Goal: Task Accomplishment & Management: Use online tool/utility

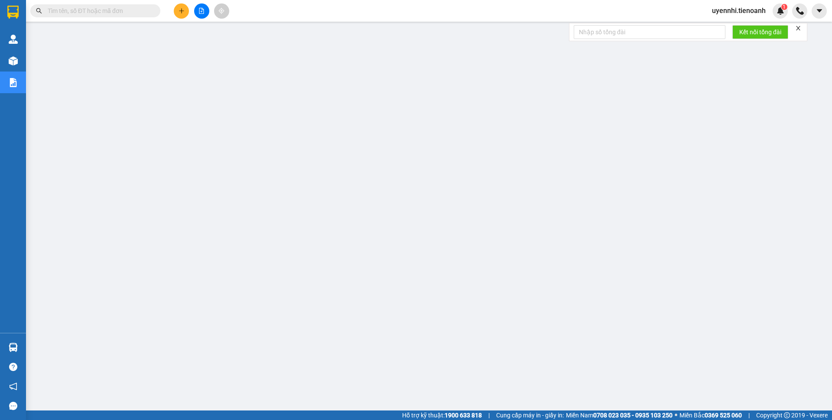
click at [187, 16] on div at bounding box center [201, 10] width 65 height 15
click at [180, 9] on icon "plus" at bounding box center [182, 11] width 6 height 6
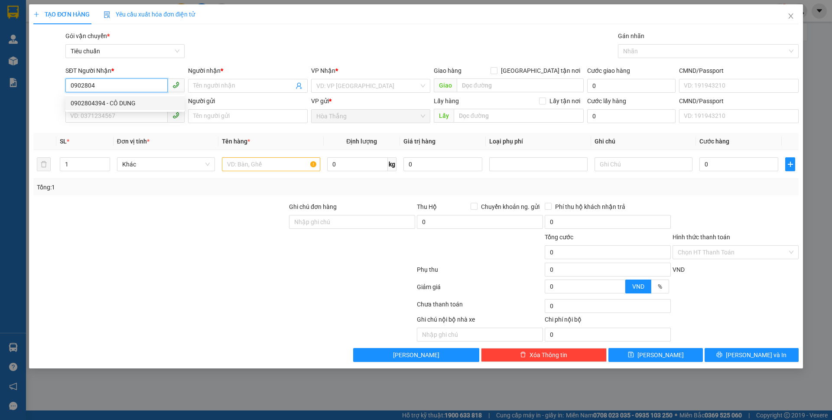
click at [115, 104] on div "0902804394 - CÔ DUNG" at bounding box center [125, 103] width 109 height 10
type input "0902804394"
type input "CÔ DUNG"
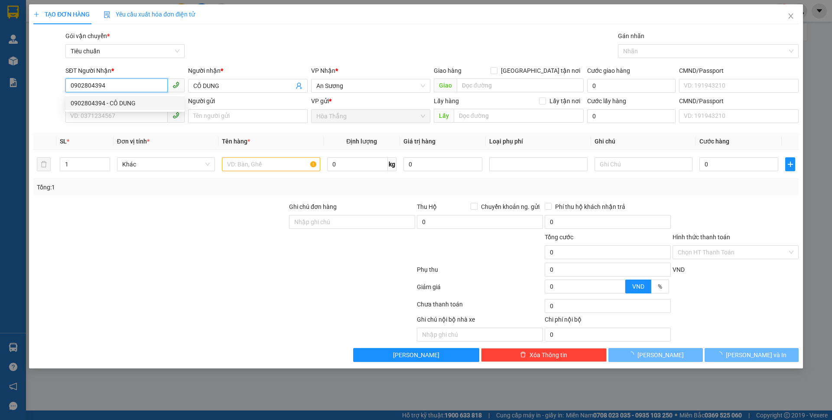
type input "110.000"
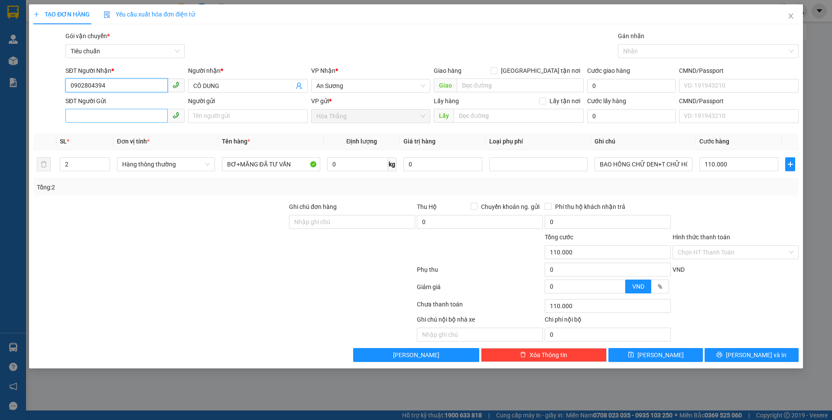
type input "0902804394"
click at [93, 113] on input "SĐT Người Gửi" at bounding box center [116, 116] width 102 height 14
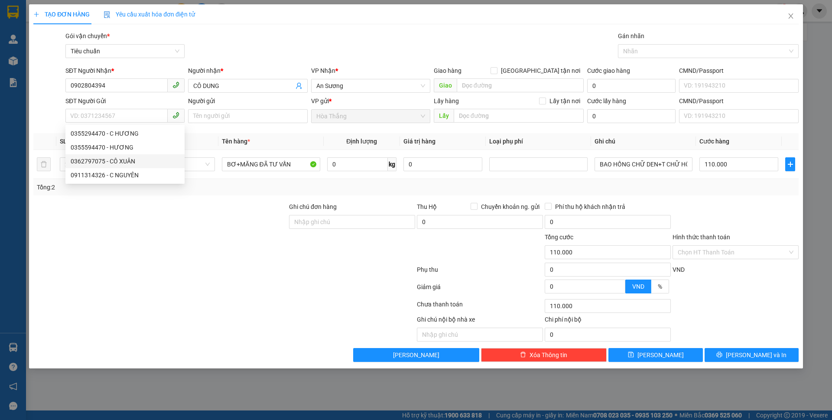
click at [201, 231] on div at bounding box center [161, 217] width 256 height 30
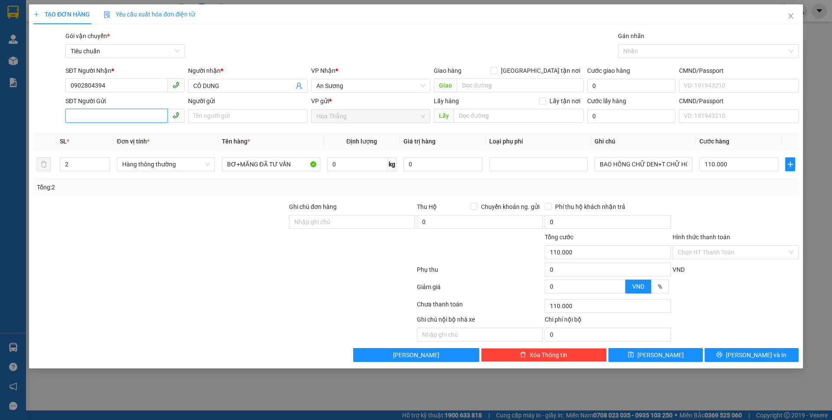
click at [108, 120] on input "SĐT Người Gửi" at bounding box center [116, 116] width 102 height 14
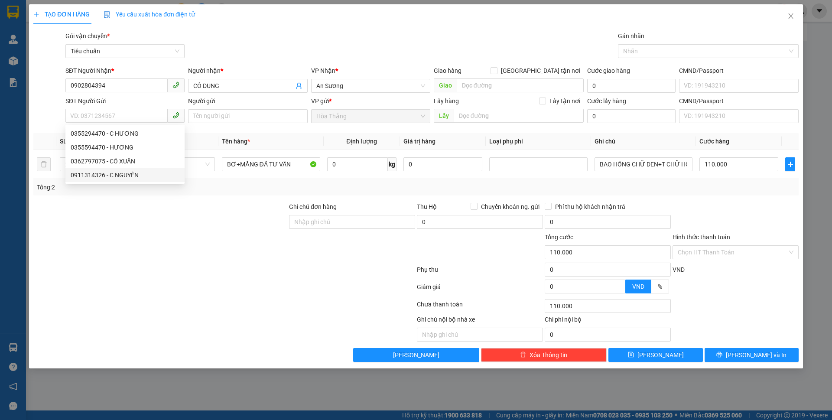
drag, startPoint x: 176, startPoint y: 279, endPoint x: 176, endPoint y: 274, distance: 4.8
click at [176, 279] on div at bounding box center [225, 271] width 384 height 17
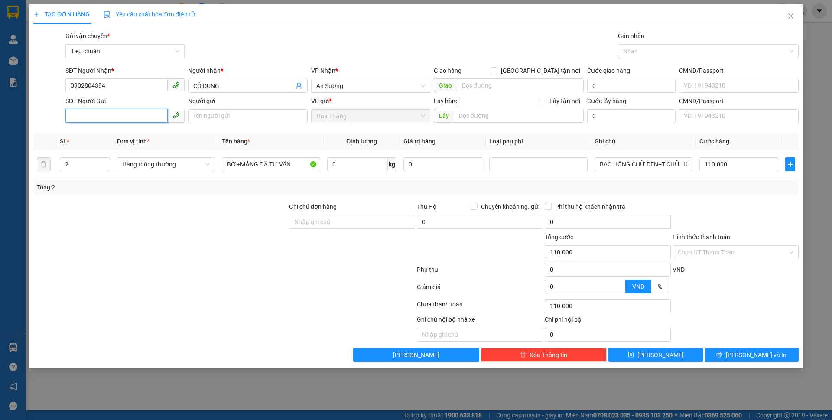
click at [88, 115] on input "SĐT Người Gửi" at bounding box center [116, 116] width 102 height 14
type input "0916897652"
click at [213, 111] on input "Người gửi" at bounding box center [247, 116] width 119 height 14
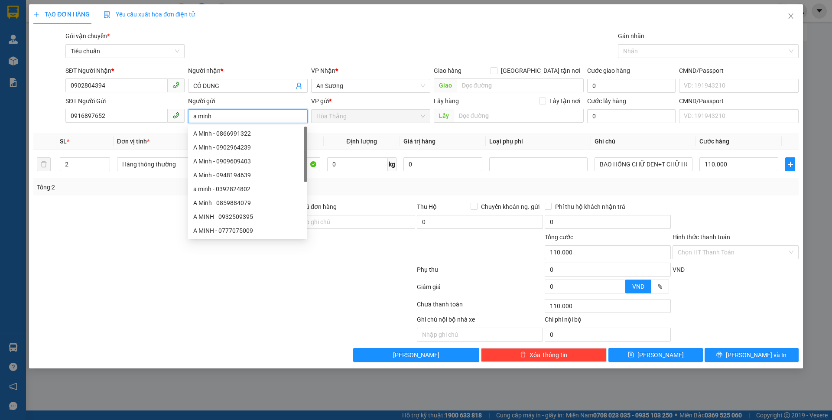
drag, startPoint x: 224, startPoint y: 114, endPoint x: 177, endPoint y: 118, distance: 46.5
click at [177, 118] on div "SĐT Người Gửi 0916897652 Người gửi a minh VP gửi * Hòa Thắng Lấy hàng Lấy tận n…" at bounding box center [432, 111] width 737 height 30
type input "A MINH"
click at [124, 271] on div at bounding box center [225, 271] width 384 height 17
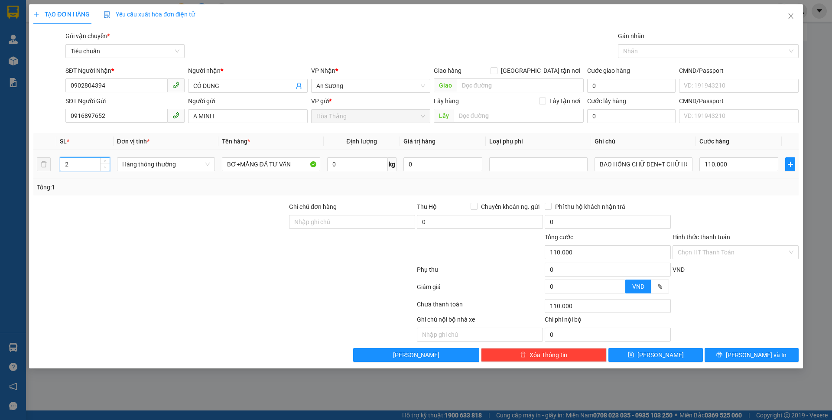
type input "1"
click at [104, 169] on span "down" at bounding box center [105, 167] width 5 height 5
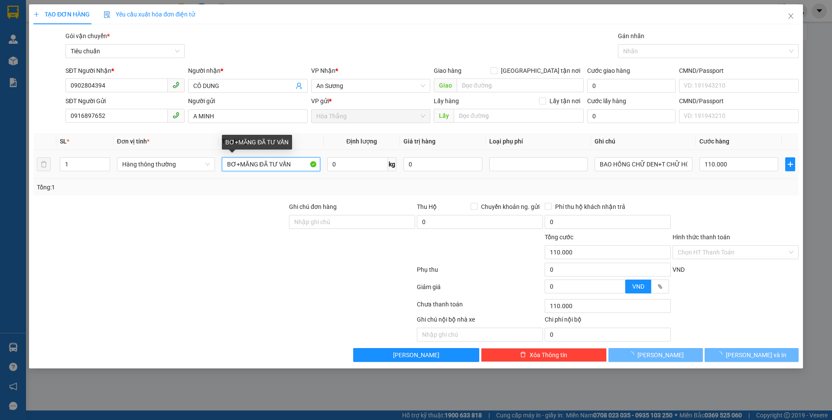
drag, startPoint x: 257, startPoint y: 162, endPoint x: 157, endPoint y: 144, distance: 101.7
click at [159, 152] on tr "1 Hàng thông thường BƠ+MĂNG ĐÃ TƯ VẤN 0 kg 0 BAO HỒNG CHỮ DEN+T CHỮ HỒNG ĐEN 11…" at bounding box center [415, 164] width 765 height 29
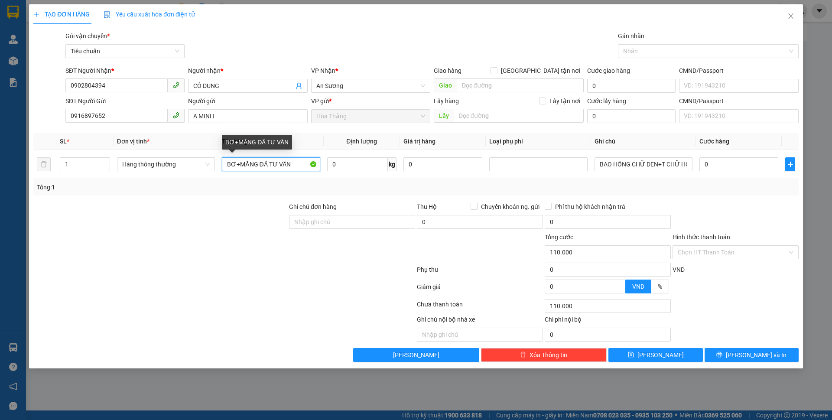
type input "0"
type input "TC ĐÃ TƯ VẤN"
click at [349, 169] on input "0" at bounding box center [357, 164] width 61 height 14
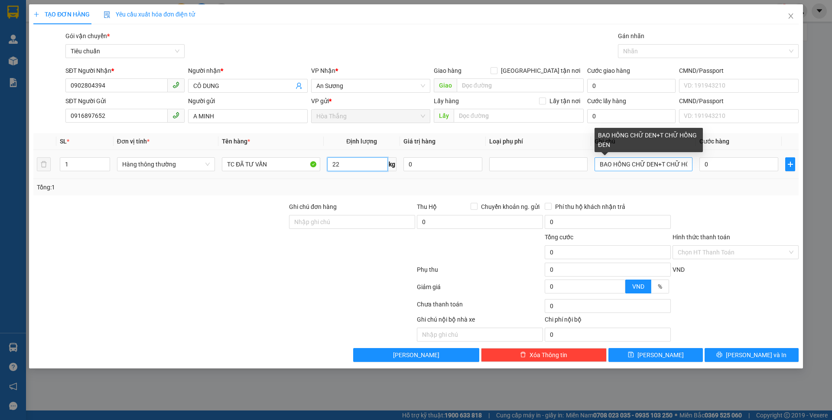
type input "22"
drag, startPoint x: 594, startPoint y: 164, endPoint x: 770, endPoint y: 189, distance: 177.8
click at [770, 189] on div "SL * Đơn vị tính * Tên hàng * Định lượng Giá trị hàng Loại phụ phí Ghi chú Cước…" at bounding box center [415, 164] width 765 height 62
type input "60.000"
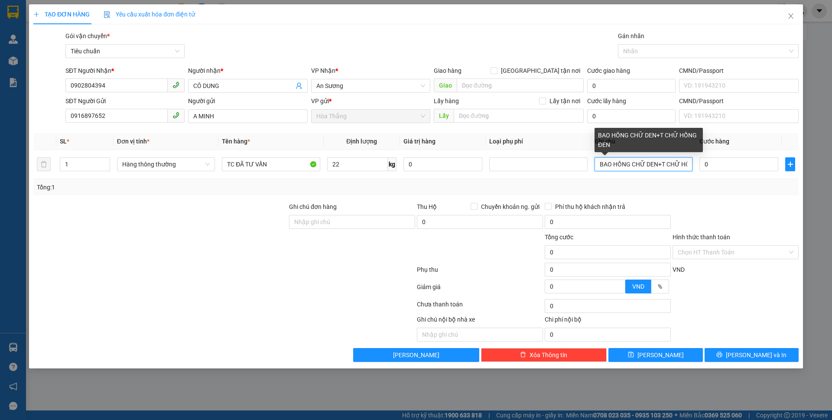
type input "60.000"
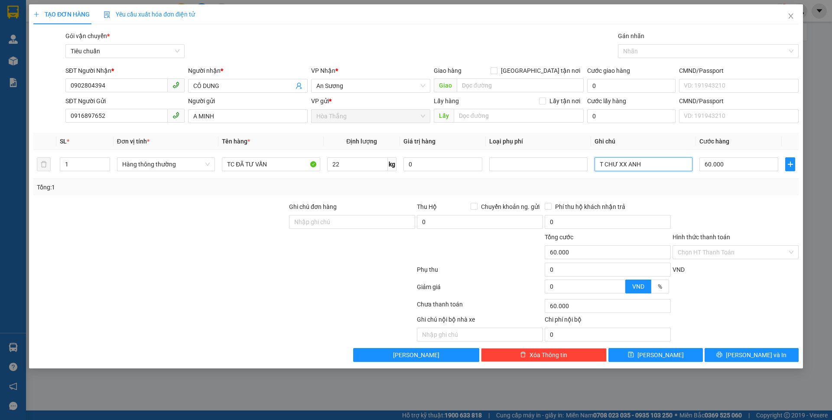
drag, startPoint x: 612, startPoint y: 162, endPoint x: 714, endPoint y: 187, distance: 105.0
click at [714, 187] on div "SL * Đơn vị tính * Tên hàng * Định lượng Giá trị hàng Loại phụ phí Ghi chú Cước…" at bounding box center [415, 164] width 765 height 62
type input "T CHỮ XANH"
click at [734, 355] on button "[PERSON_NAME] và In" at bounding box center [752, 355] width 94 height 14
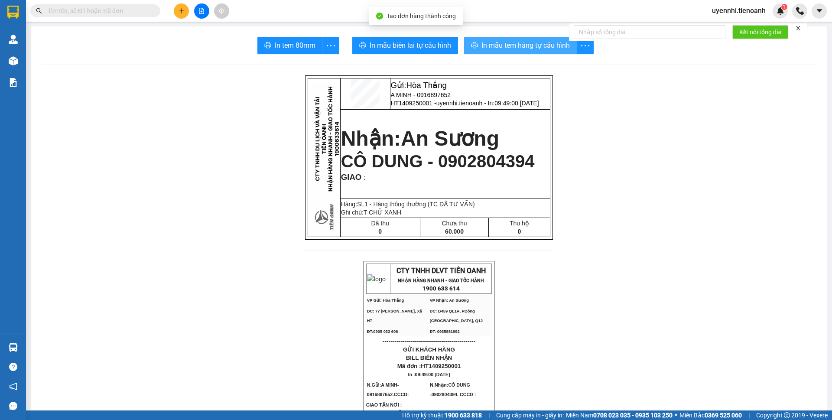
click at [482, 49] on span "In mẫu tem hàng tự cấu hình" at bounding box center [526, 45] width 88 height 11
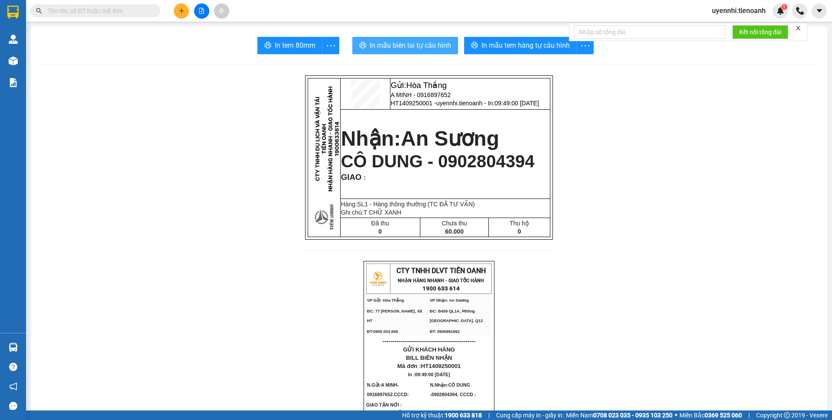
click at [393, 38] on button "In mẫu biên lai tự cấu hình" at bounding box center [405, 45] width 106 height 17
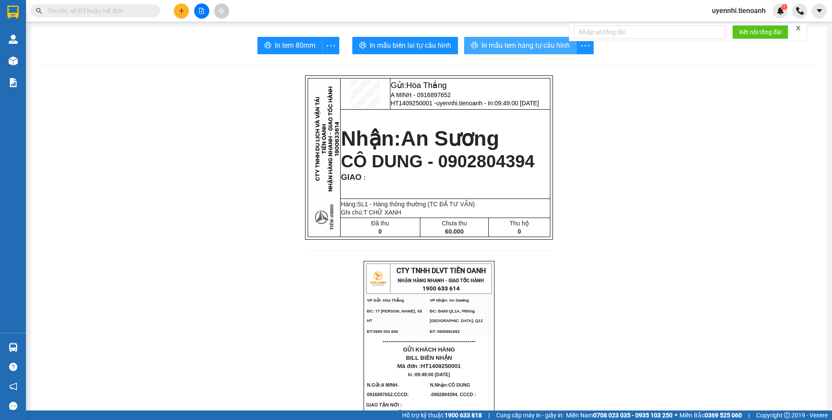
click at [509, 47] on span "In mẫu tem hàng tự cấu hình" at bounding box center [526, 45] width 88 height 11
click at [198, 14] on button at bounding box center [201, 10] width 15 height 15
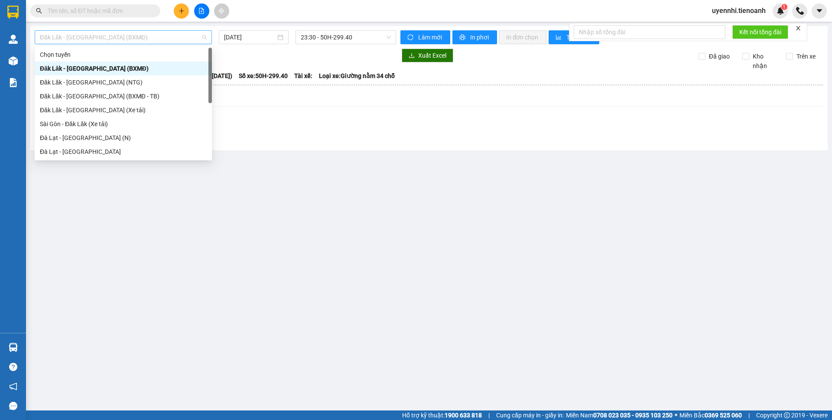
click at [75, 38] on span "Đăk Lăk - [GEOGRAPHIC_DATA] (BXMĐ)" at bounding box center [123, 37] width 167 height 13
click at [69, 123] on div "Sài Gòn - Đăk Lăk (Xe tải)" at bounding box center [123, 124] width 167 height 10
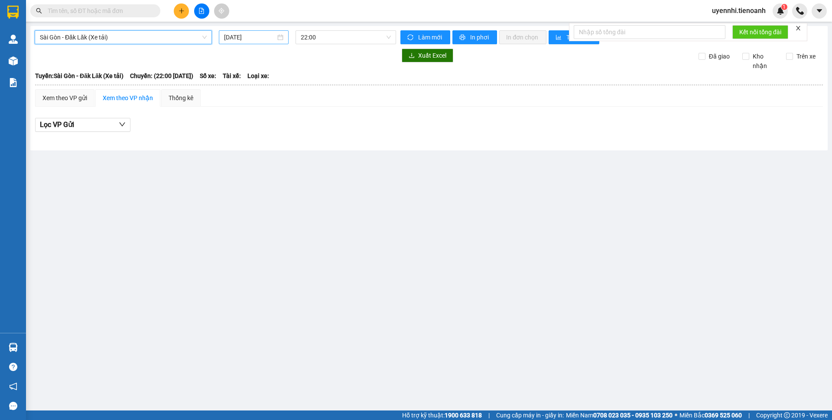
click at [244, 36] on input "[DATE]" at bounding box center [250, 38] width 52 height 10
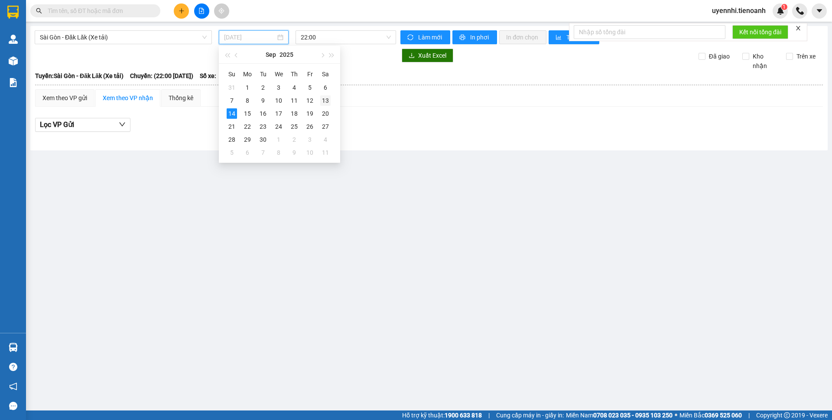
click at [323, 99] on div "13" at bounding box center [325, 100] width 10 height 10
type input "[DATE]"
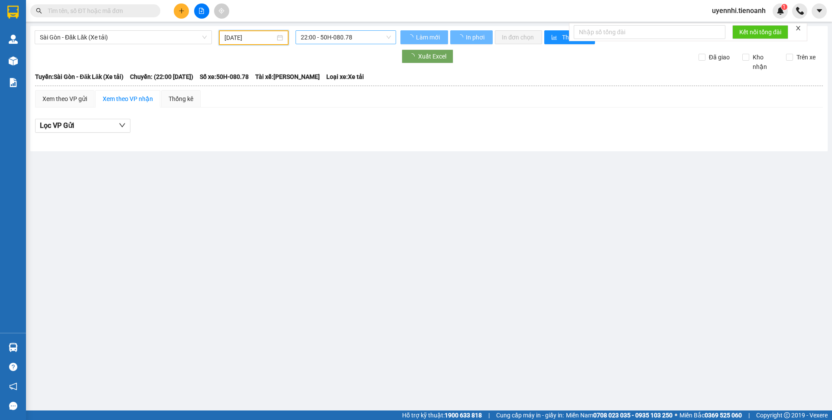
click at [337, 32] on span "22:00 - 50H-080.78" at bounding box center [346, 37] width 90 height 13
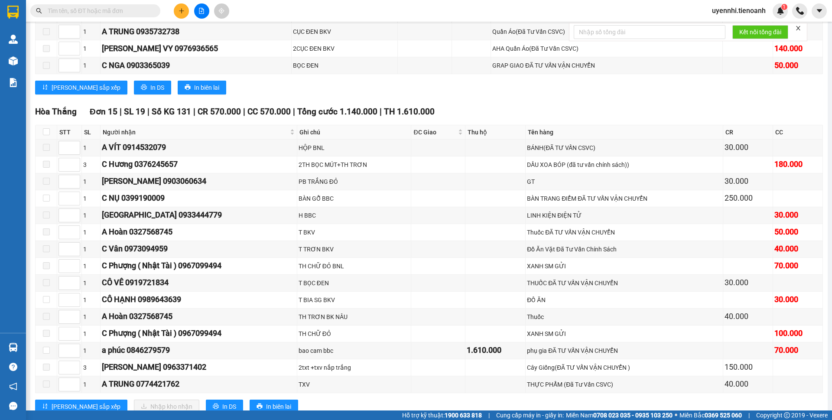
scroll to position [6327, 0]
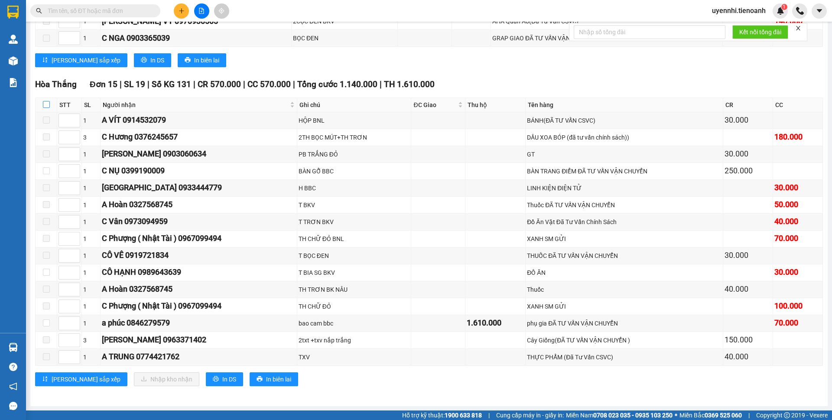
click at [45, 101] on input "checkbox" at bounding box center [46, 104] width 7 height 7
checkbox input "true"
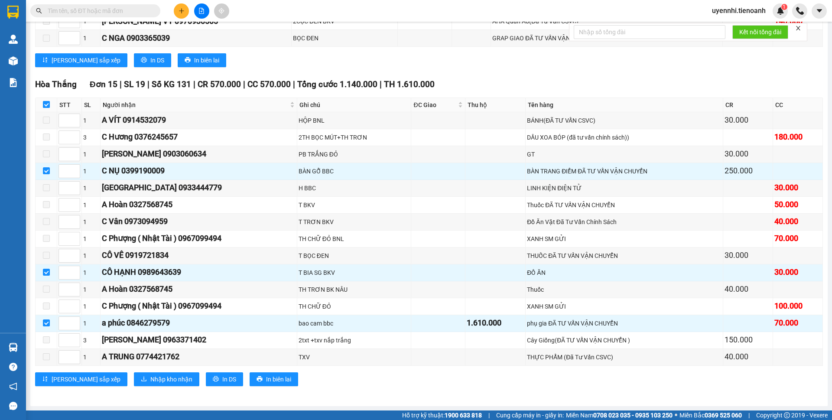
checkbox input "true"
click at [150, 379] on span "Nhập kho nhận" at bounding box center [171, 379] width 42 height 10
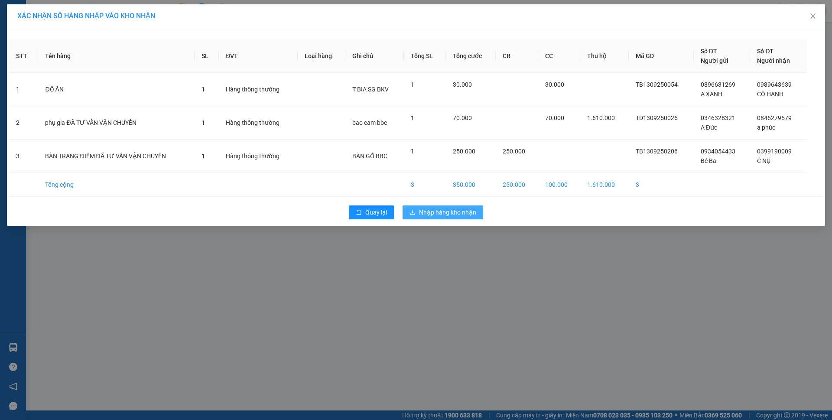
click at [436, 214] on span "Nhập hàng kho nhận" at bounding box center [447, 213] width 57 height 10
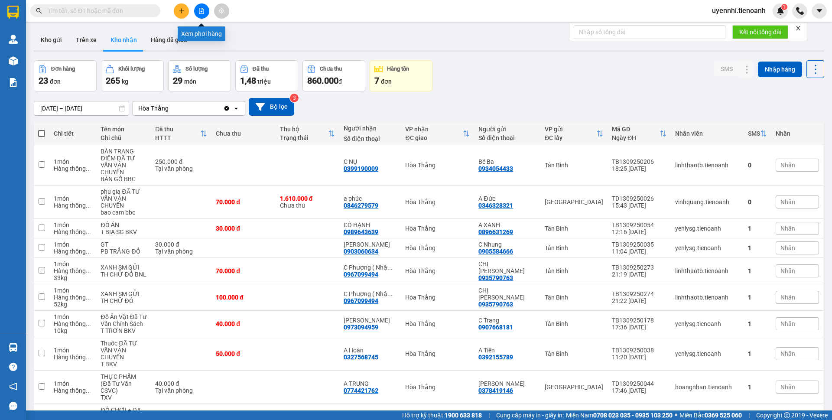
click at [205, 8] on button at bounding box center [201, 10] width 15 height 15
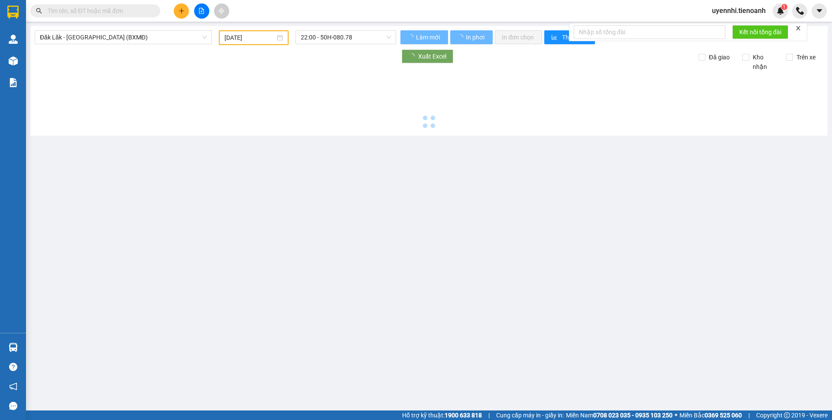
type input "[DATE]"
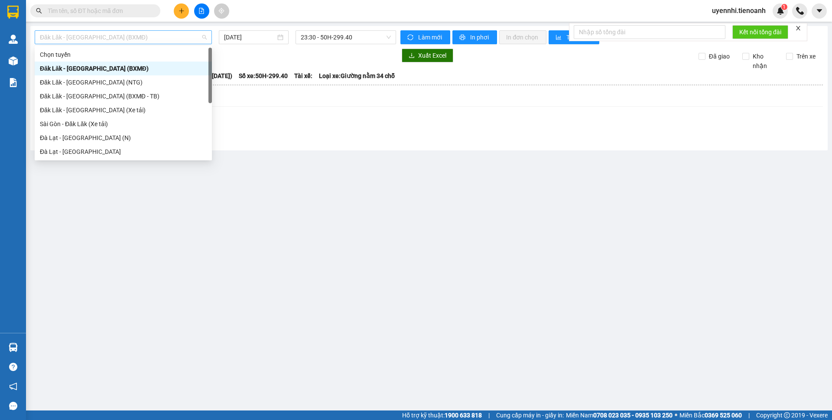
click at [86, 37] on span "Đăk Lăk - [GEOGRAPHIC_DATA] (BXMĐ)" at bounding box center [123, 37] width 167 height 13
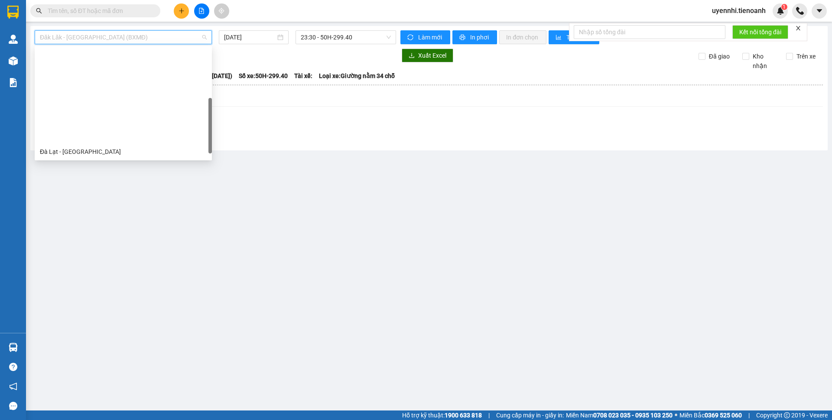
scroll to position [101, 0]
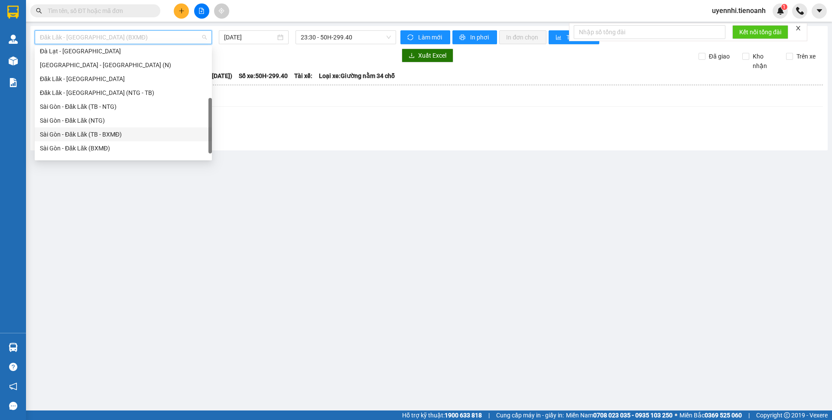
click at [77, 135] on div "Sài Gòn - Đăk Lăk (TB - BXMĐ)" at bounding box center [123, 135] width 167 height 10
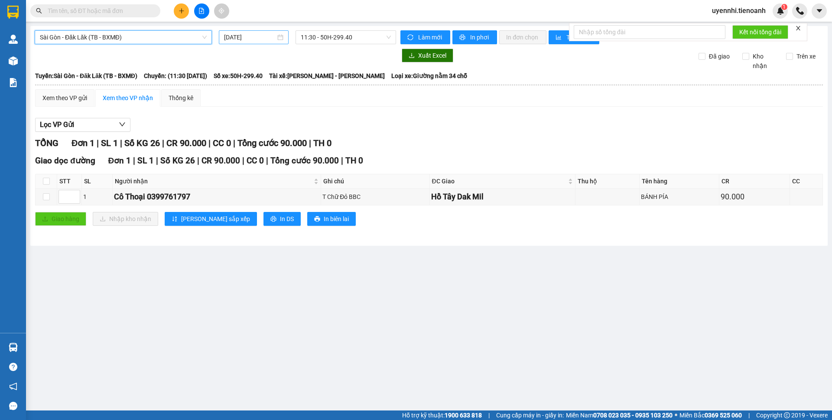
click at [234, 32] on div "[DATE]" at bounding box center [254, 37] width 70 height 14
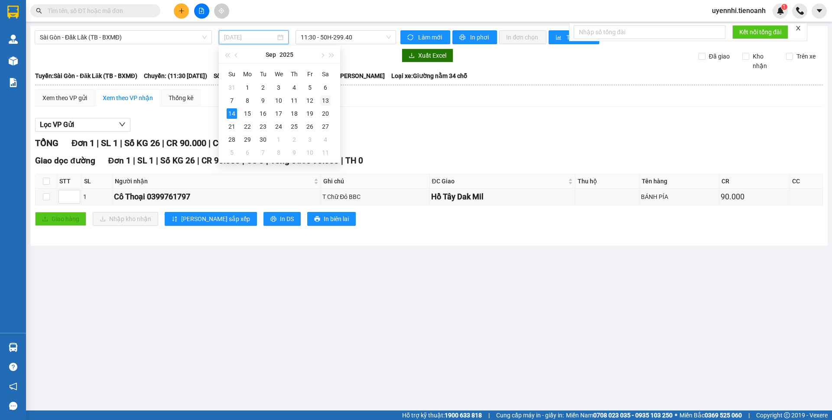
click at [321, 101] on div "13" at bounding box center [325, 100] width 10 height 10
type input "[DATE]"
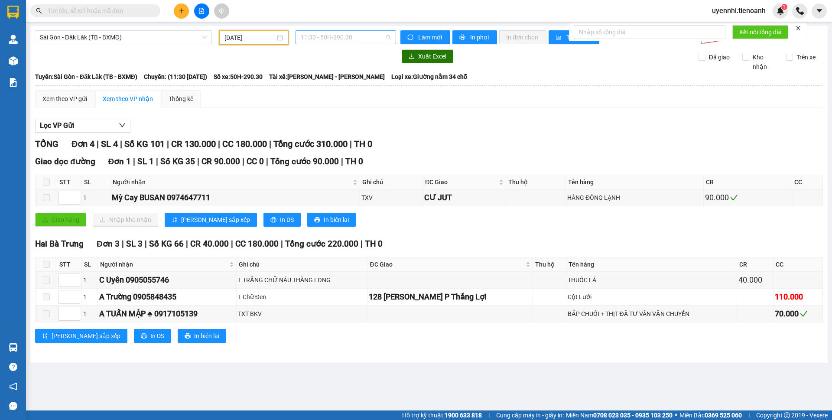
click at [328, 32] on span "11:30 - 50H-290.30" at bounding box center [346, 37] width 90 height 13
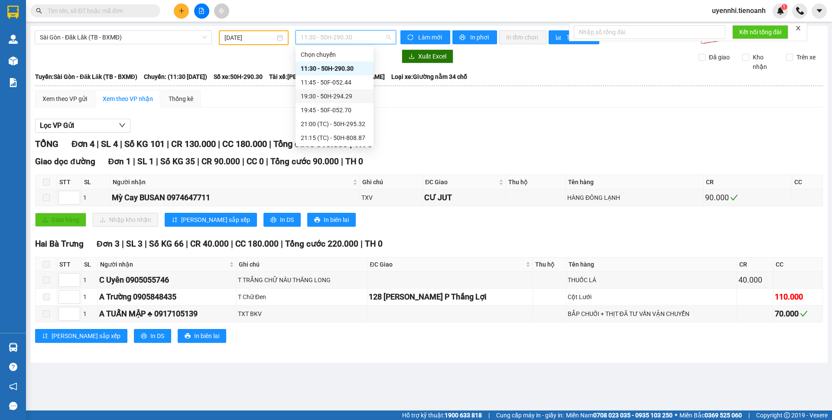
click at [316, 97] on div "19:30 - 50H-294.29" at bounding box center [335, 96] width 68 height 10
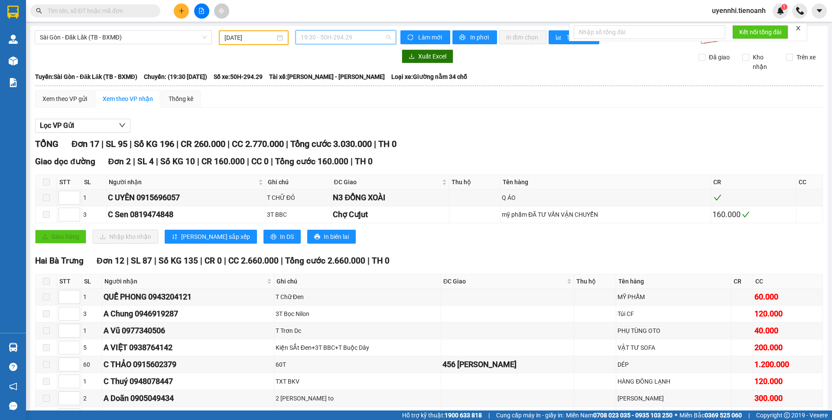
click at [320, 36] on span "19:30 - 50H-294.29" at bounding box center [346, 37] width 90 height 13
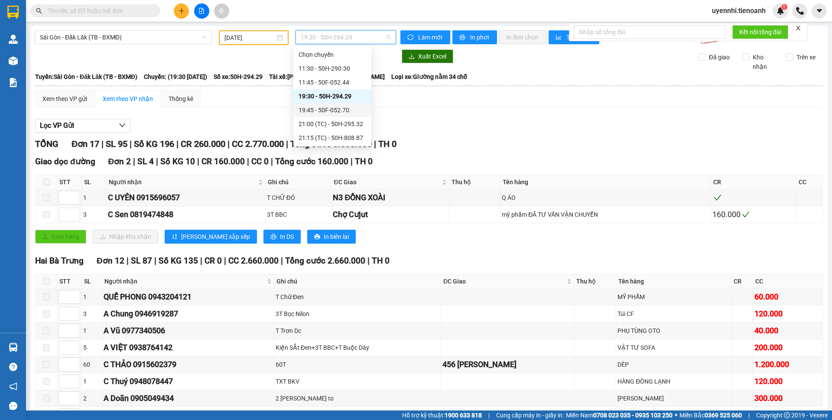
click at [319, 109] on div "19:45 - 50F-052.70" at bounding box center [333, 110] width 68 height 10
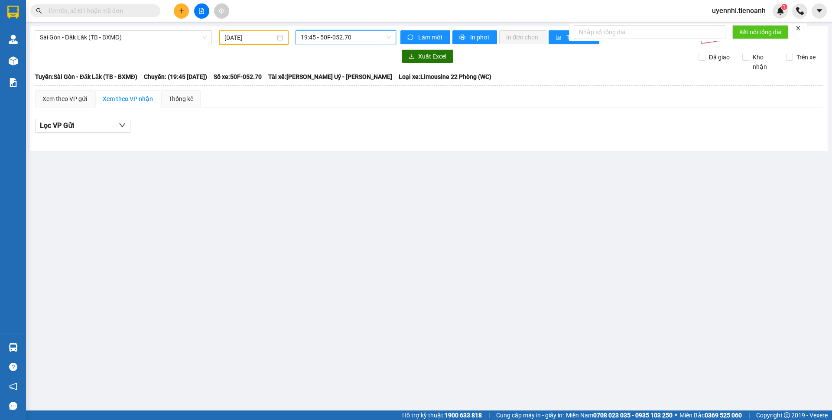
click at [326, 36] on span "19:45 - 50F-052.70" at bounding box center [346, 37] width 90 height 13
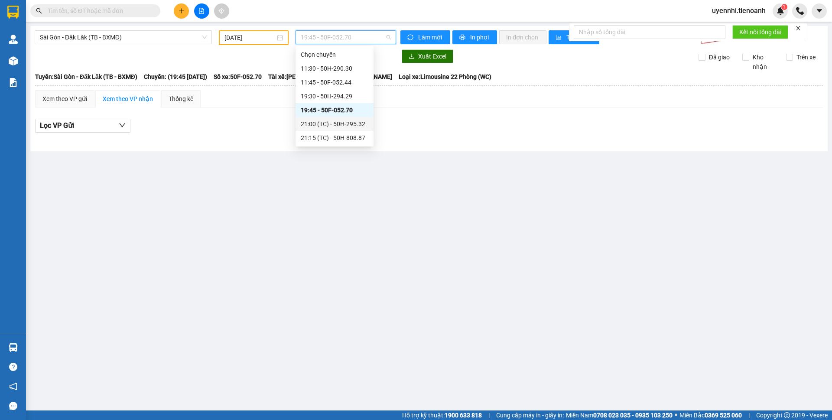
click at [315, 123] on div "21:00 (TC) - 50H-295.32" at bounding box center [335, 124] width 68 height 10
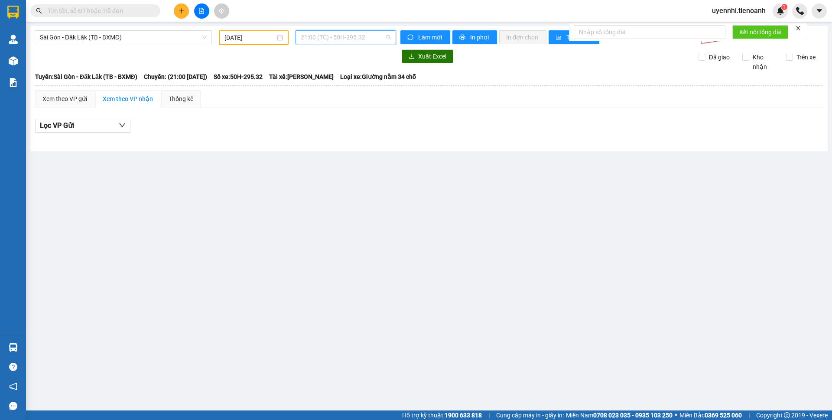
click at [323, 36] on span "21:00 (TC) - 50H-295.32" at bounding box center [346, 37] width 90 height 13
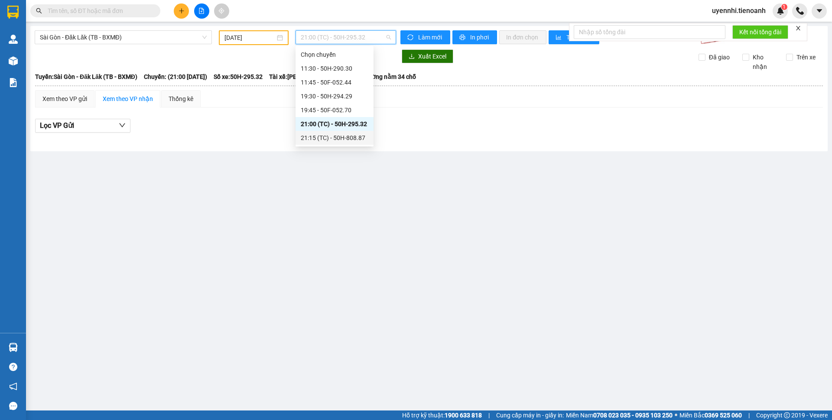
click at [338, 133] on div "21:15 (TC) - 50H-808.87" at bounding box center [335, 138] width 68 height 10
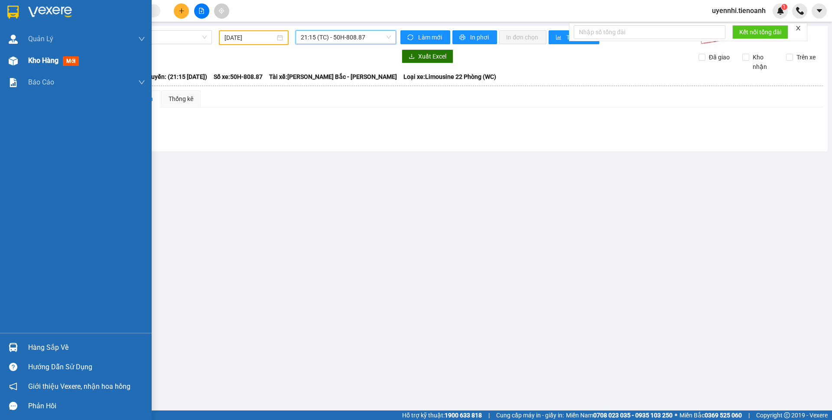
click at [52, 60] on span "Kho hàng" at bounding box center [43, 60] width 30 height 8
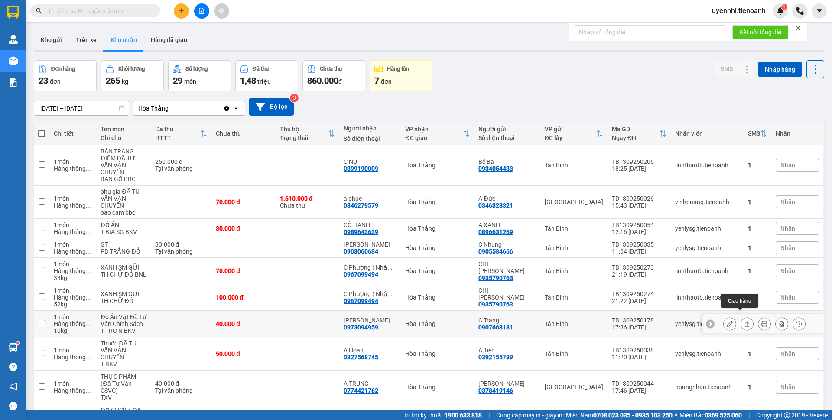
click at [744, 321] on icon at bounding box center [747, 324] width 6 height 6
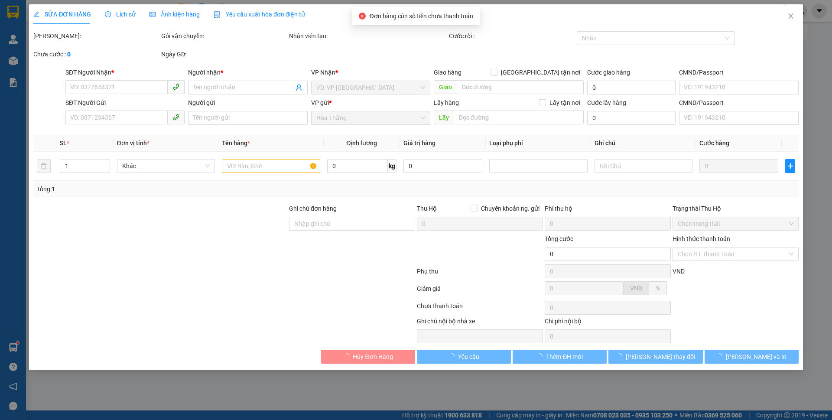
type input "0973094959"
type input "[PERSON_NAME]"
type input "0907668181"
type input "C Trang"
type input "40.000"
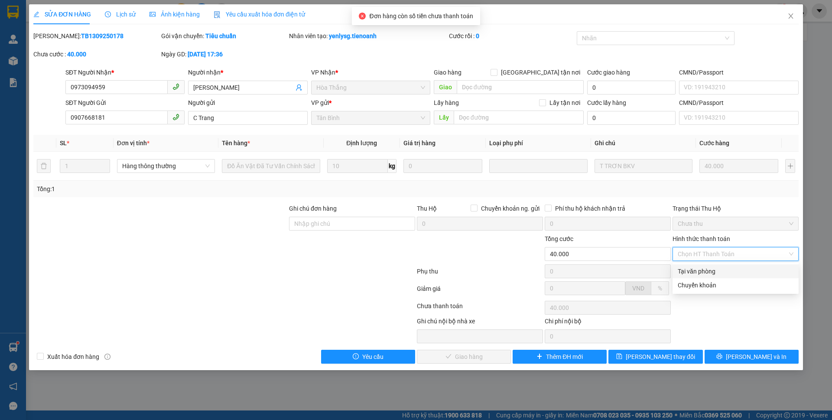
click at [694, 269] on div "Tại văn phòng" at bounding box center [736, 272] width 116 height 10
type input "0"
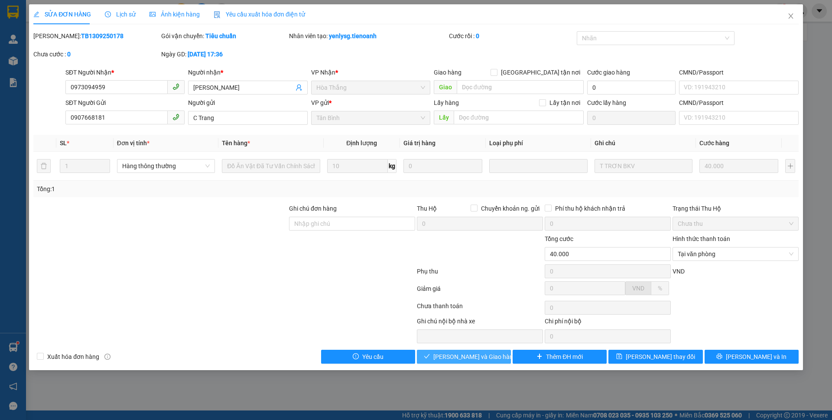
click at [467, 356] on span "[PERSON_NAME] và Giao hàng" at bounding box center [474, 357] width 83 height 10
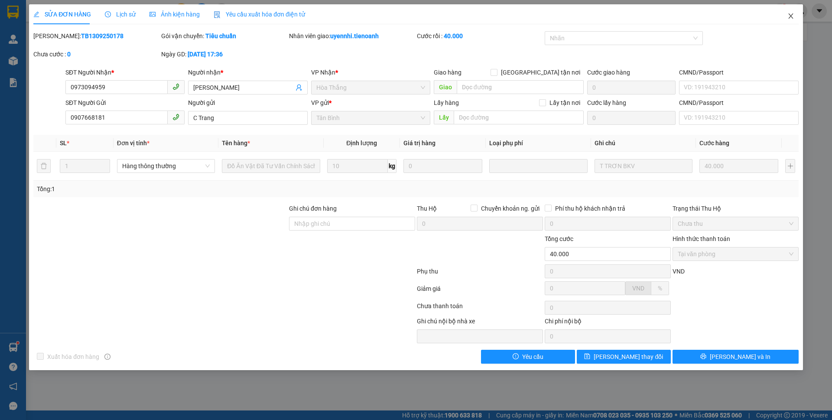
click at [789, 17] on icon "close" at bounding box center [791, 16] width 7 height 7
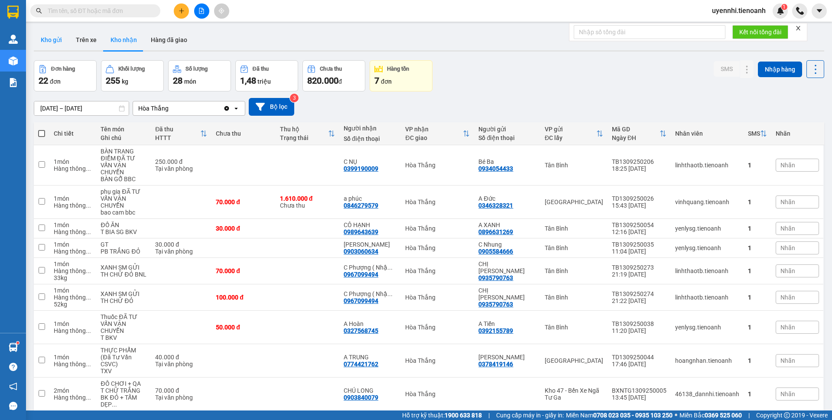
click at [54, 36] on button "Kho gửi" at bounding box center [51, 39] width 35 height 21
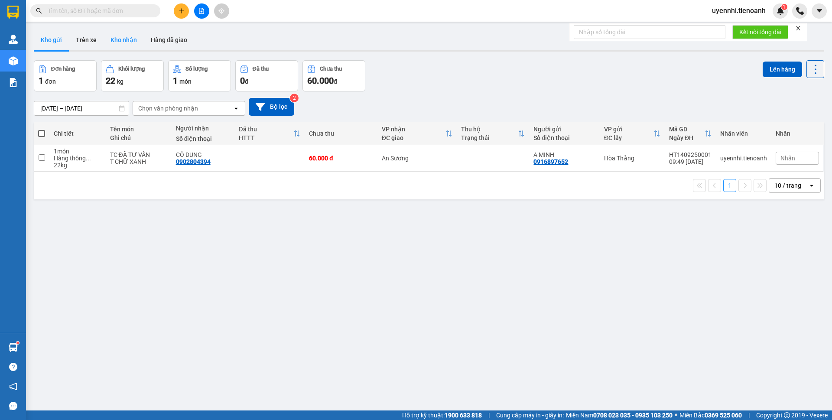
click at [123, 40] on button "Kho nhận" at bounding box center [124, 39] width 40 height 21
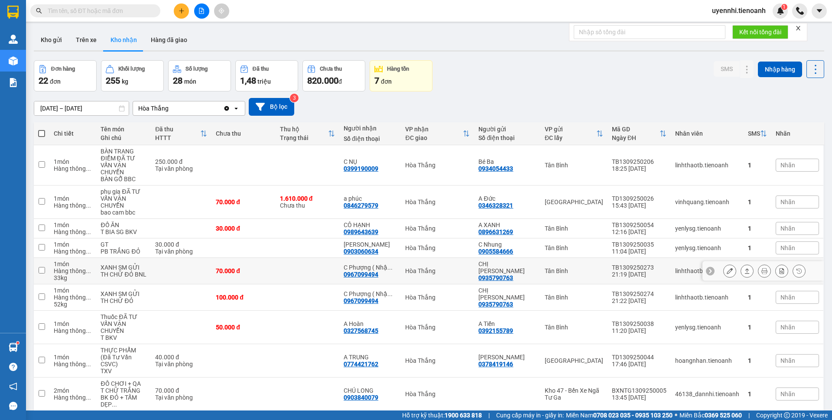
scroll to position [55, 0]
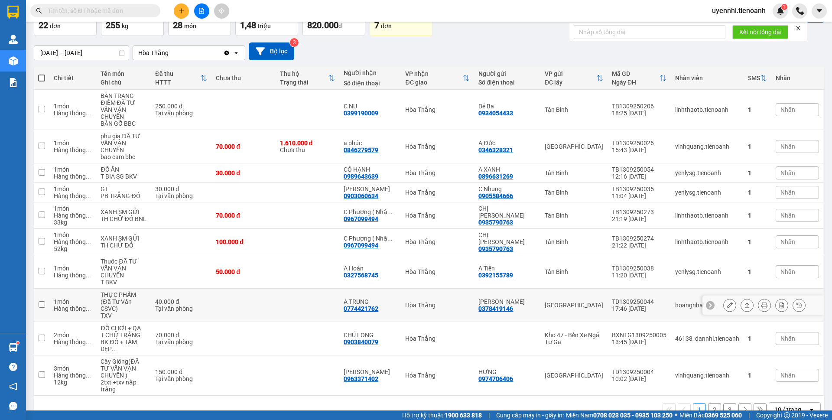
click at [741, 298] on button at bounding box center [747, 305] width 12 height 15
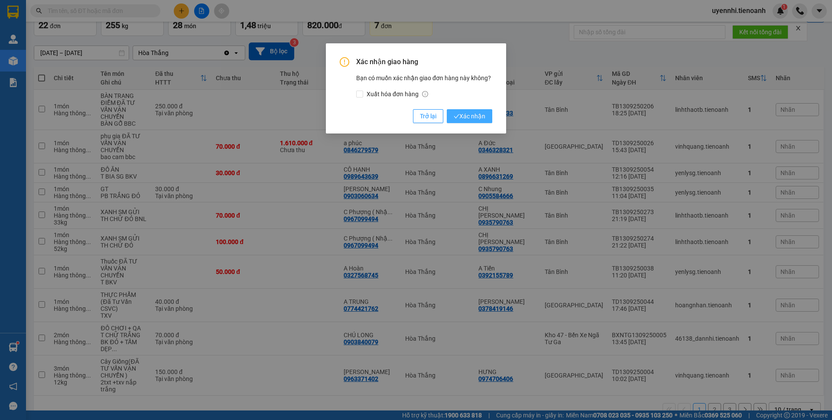
click at [464, 116] on span "Xác nhận" at bounding box center [470, 116] width 32 height 10
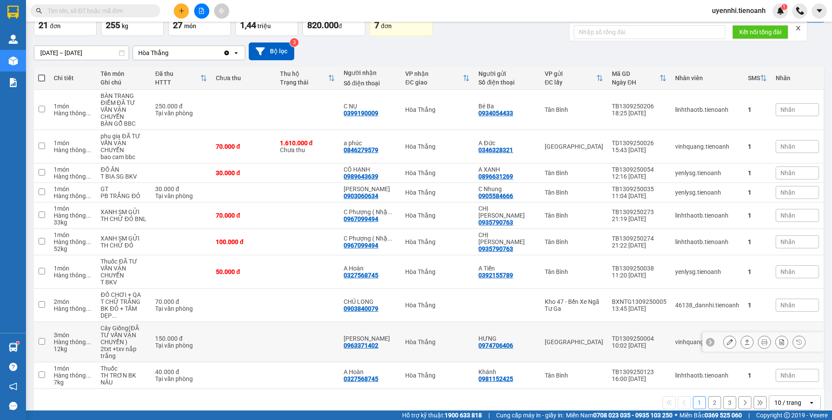
click at [744, 339] on icon at bounding box center [747, 342] width 6 height 6
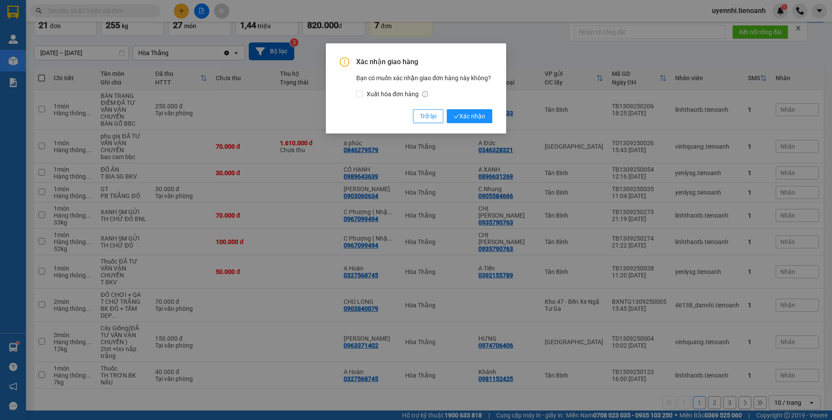
click at [445, 114] on div "Trở lại Xác nhận" at bounding box center [452, 116] width 79 height 14
click at [462, 115] on span "Xác nhận" at bounding box center [470, 116] width 32 height 10
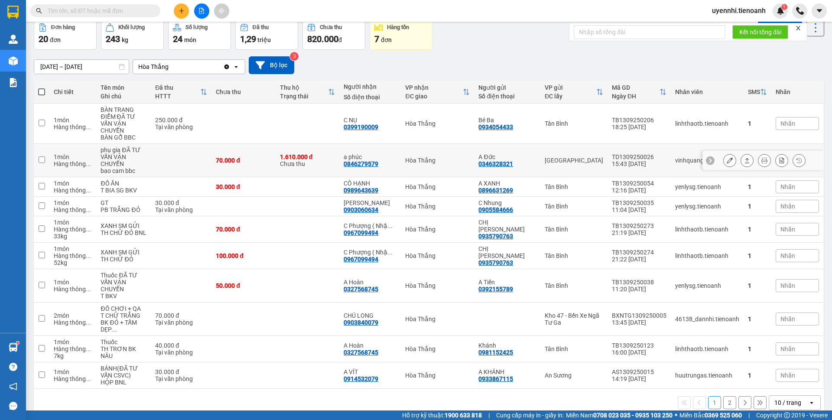
scroll to position [0, 0]
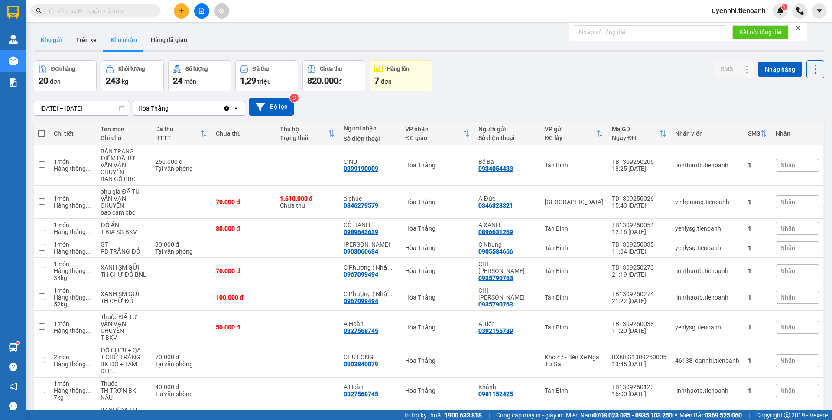
click at [44, 39] on button "Kho gửi" at bounding box center [51, 39] width 35 height 21
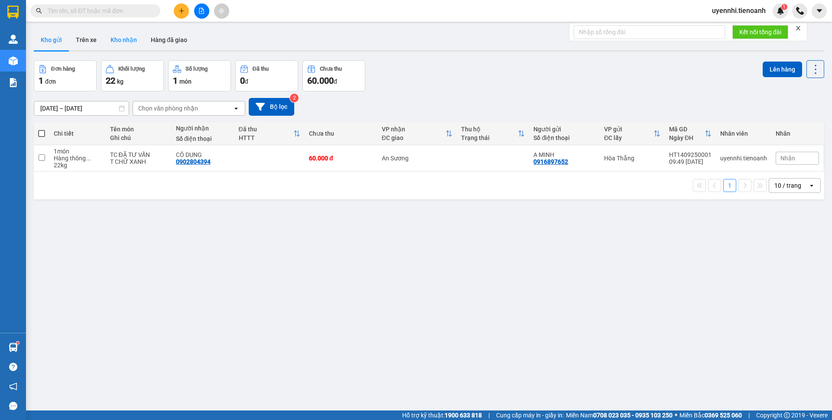
click at [122, 38] on button "Kho nhận" at bounding box center [124, 39] width 40 height 21
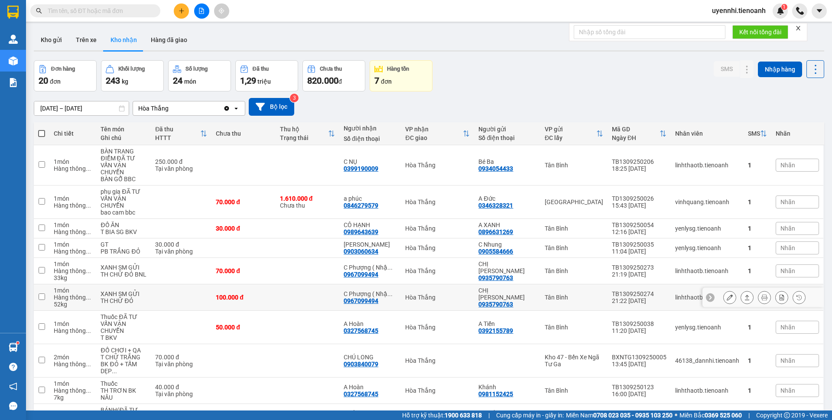
scroll to position [42, 0]
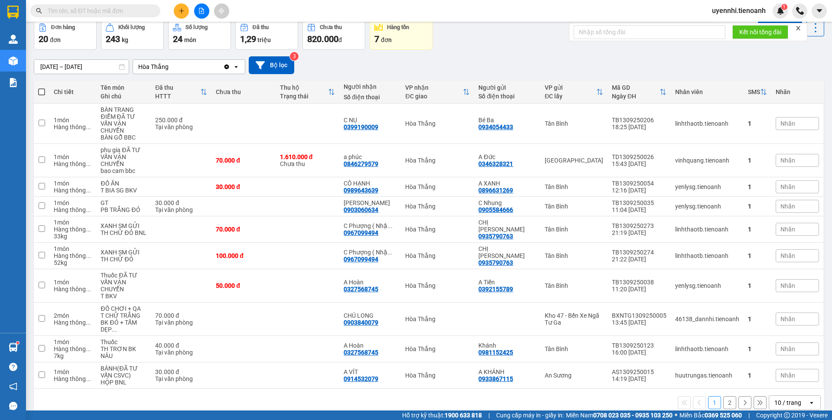
click at [808, 399] on icon "open" at bounding box center [811, 402] width 7 height 7
click at [781, 363] on div "100 / trang" at bounding box center [788, 370] width 52 height 16
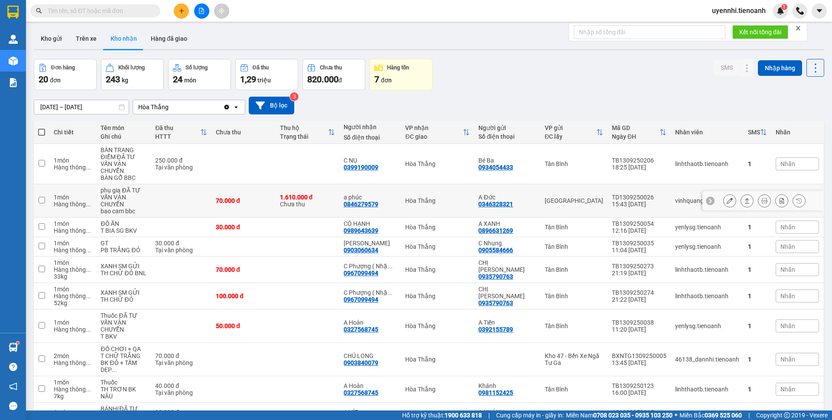
scroll to position [0, 0]
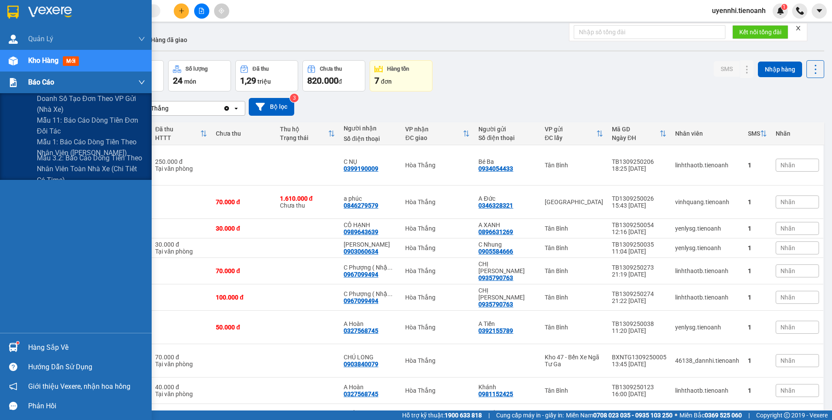
click at [13, 82] on img at bounding box center [13, 82] width 9 height 9
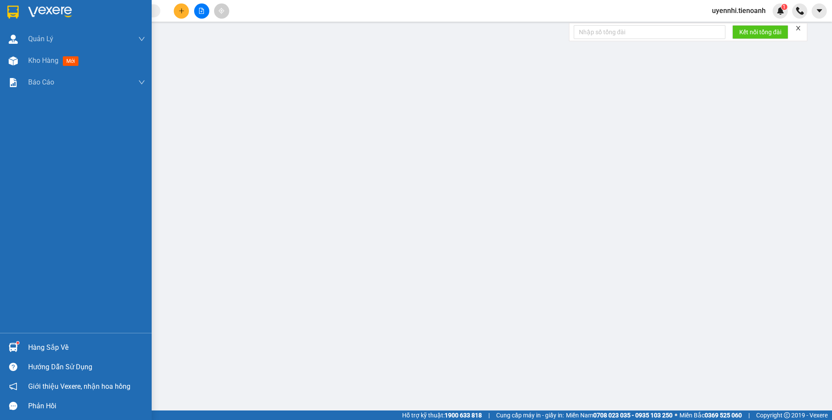
drag, startPoint x: 39, startPoint y: 59, endPoint x: 101, endPoint y: 3, distance: 83.2
click at [39, 59] on span "Kho hàng" at bounding box center [43, 60] width 30 height 8
